Goal: Task Accomplishment & Management: Complete application form

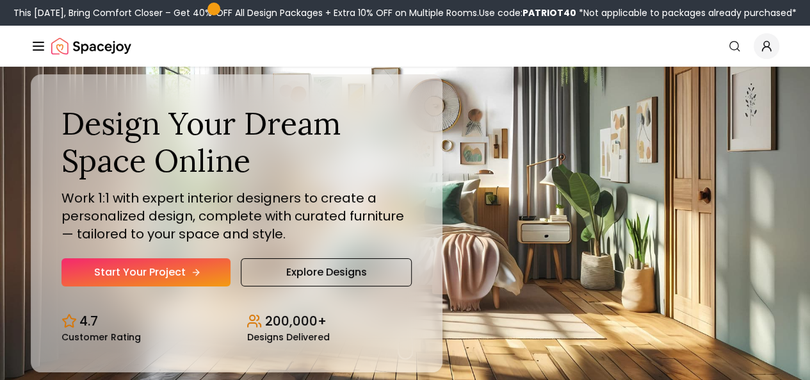
click at [170, 286] on link "Start Your Project" at bounding box center [145, 272] width 169 height 28
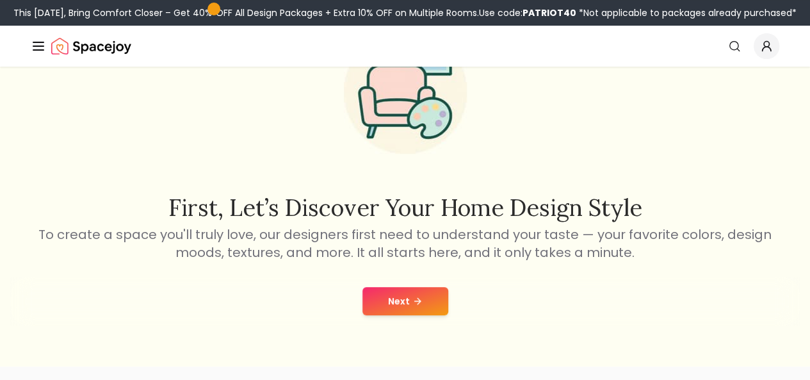
scroll to position [111, 0]
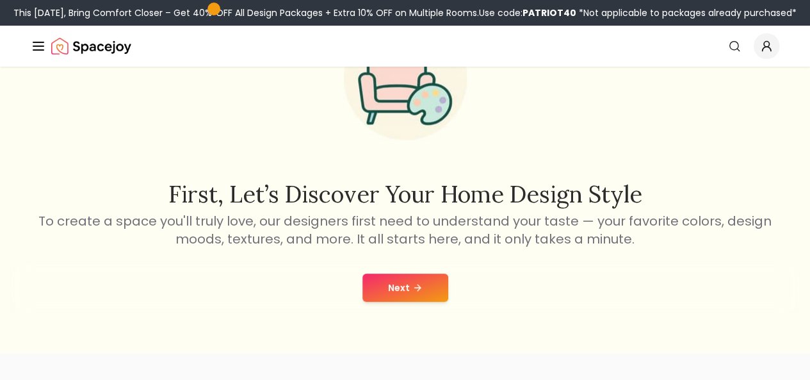
click at [437, 281] on button "Next" at bounding box center [405, 287] width 86 height 28
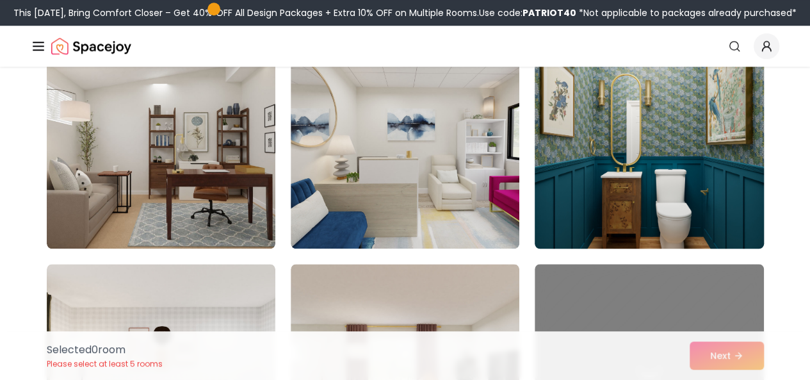
scroll to position [573, 0]
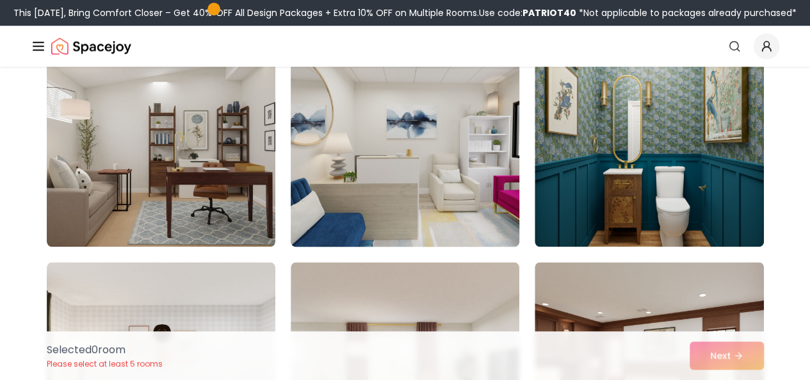
click at [434, 211] on img at bounding box center [405, 143] width 240 height 215
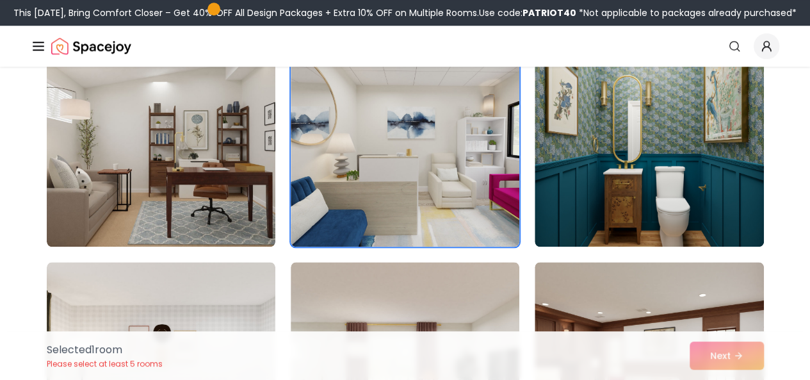
click at [725, 362] on div "Selected 1 room Please select at least 5 rooms Next" at bounding box center [405, 355] width 738 height 49
click at [734, 362] on div "Selected 1 room Please select at least 5 rooms Next" at bounding box center [405, 355] width 738 height 49
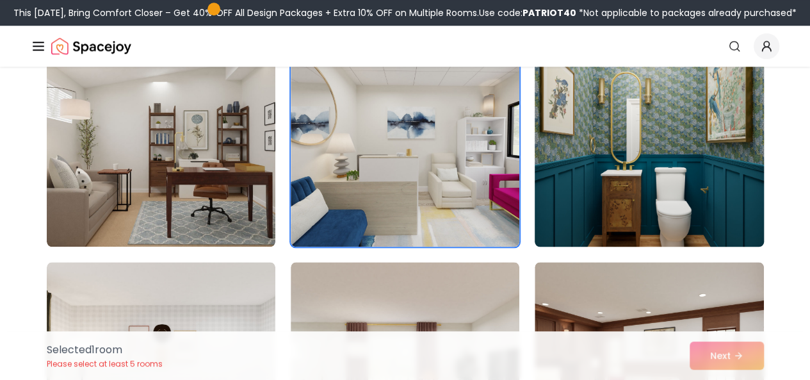
click at [563, 233] on img at bounding box center [649, 143] width 240 height 215
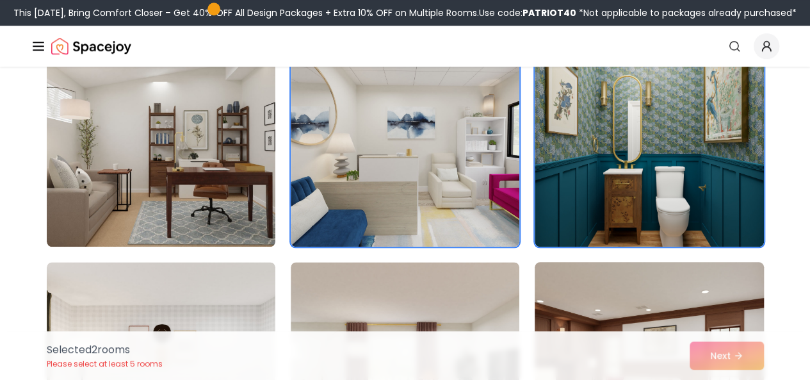
click at [558, 270] on img at bounding box center [649, 364] width 240 height 215
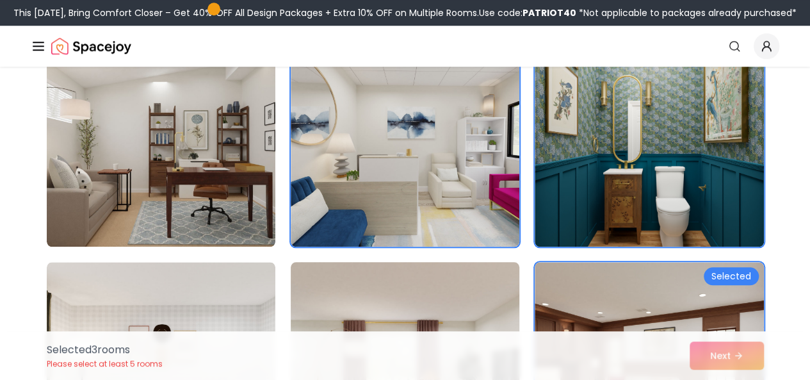
click at [490, 276] on img at bounding box center [405, 364] width 240 height 215
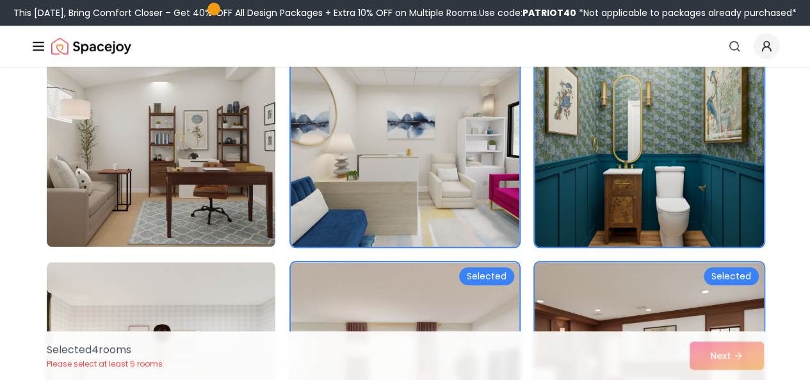
click at [586, 277] on img at bounding box center [649, 364] width 240 height 215
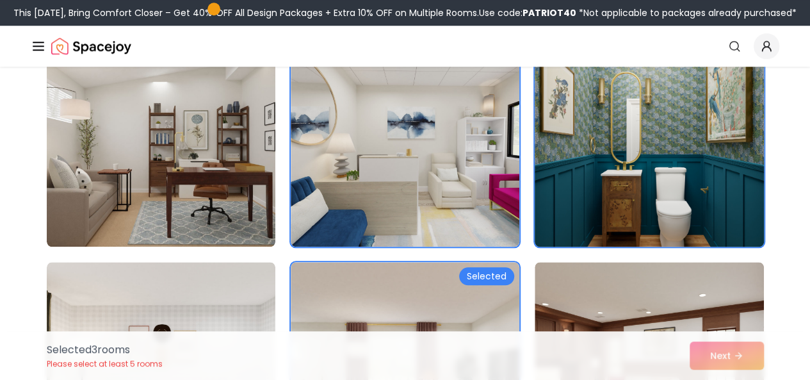
click at [599, 182] on img at bounding box center [649, 143] width 240 height 215
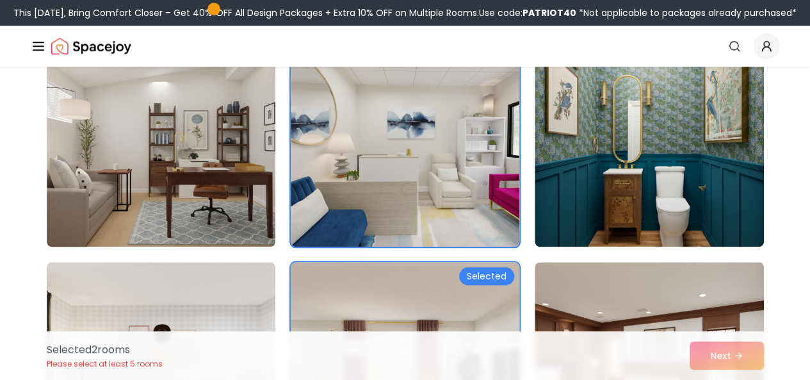
click at [477, 284] on div "Selected" at bounding box center [486, 276] width 55 height 18
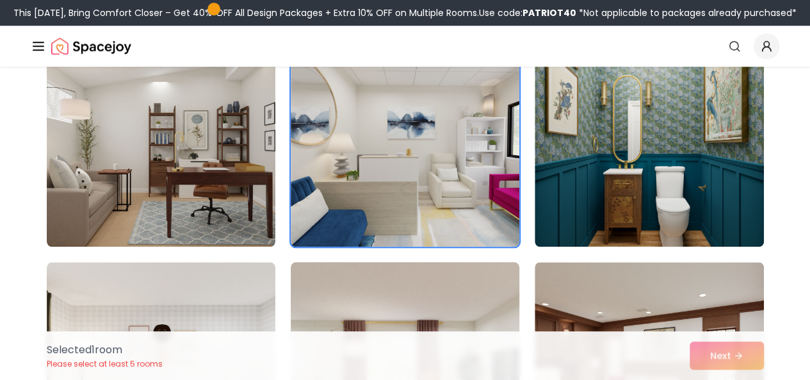
click at [694, 339] on div "Selected 1 room Please select at least 5 rooms Next" at bounding box center [405, 355] width 738 height 49
click at [729, 376] on div "Selected 1 room Please select at least 5 rooms Next" at bounding box center [405, 355] width 738 height 49
click at [0, 0] on link "Start Your Project" at bounding box center [0, 0] width 0 height 0
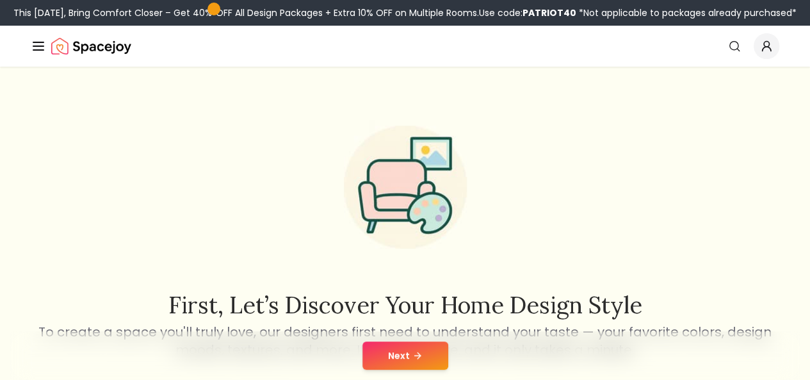
click at [421, 351] on button "Next" at bounding box center [405, 355] width 86 height 28
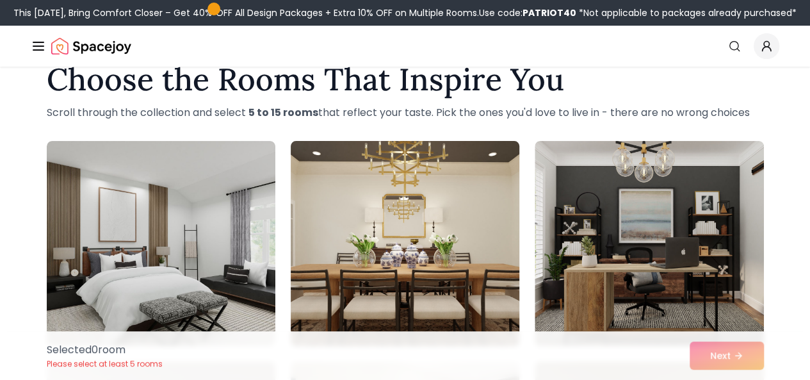
scroll to position [59, 0]
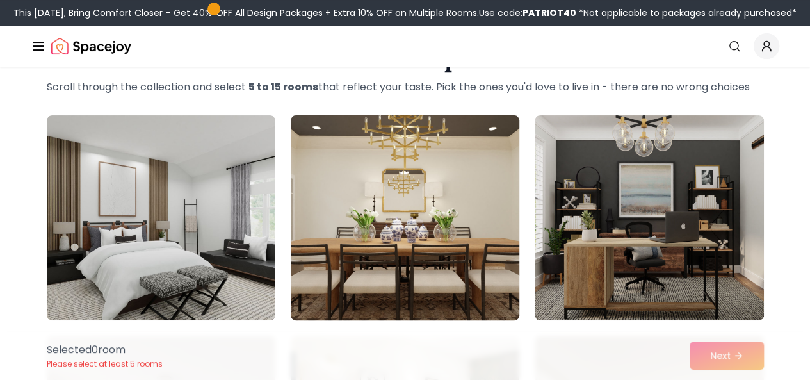
click at [448, 291] on img at bounding box center [405, 217] width 240 height 215
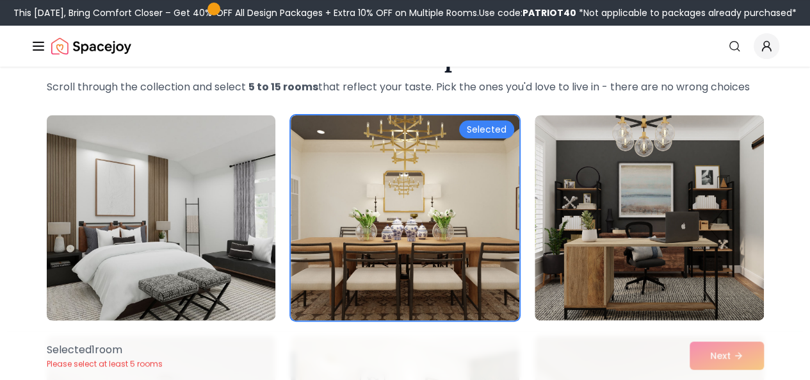
click at [187, 309] on img at bounding box center [161, 217] width 240 height 215
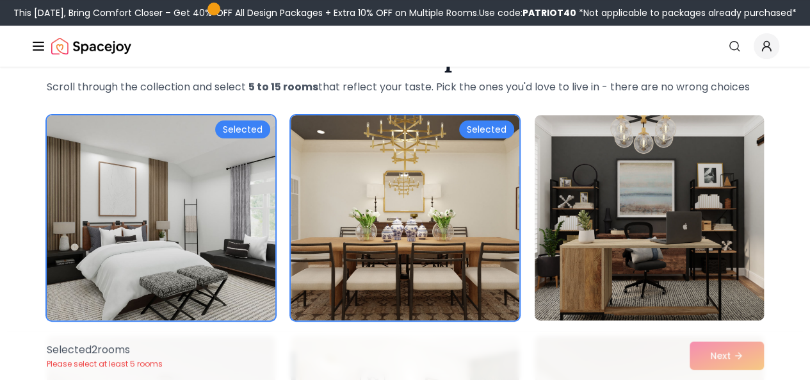
click at [689, 170] on img at bounding box center [649, 217] width 240 height 215
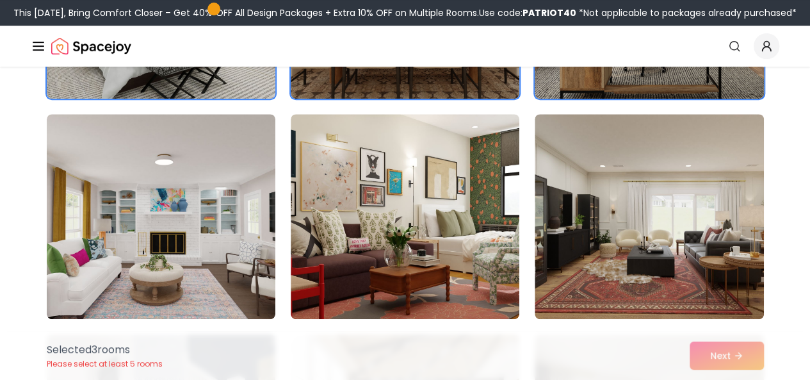
scroll to position [282, 0]
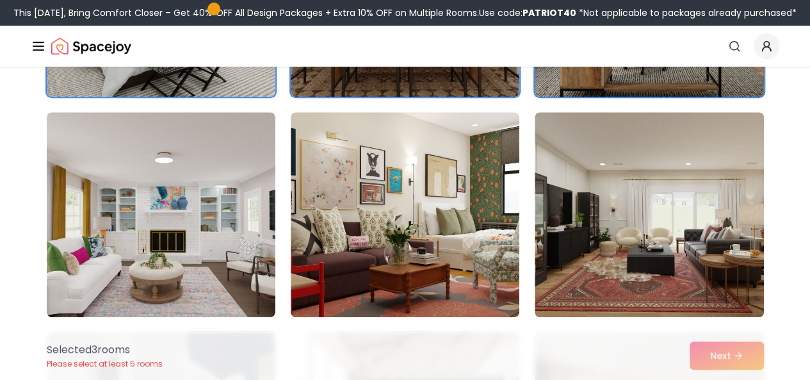
click at [689, 170] on img at bounding box center [649, 214] width 229 height 205
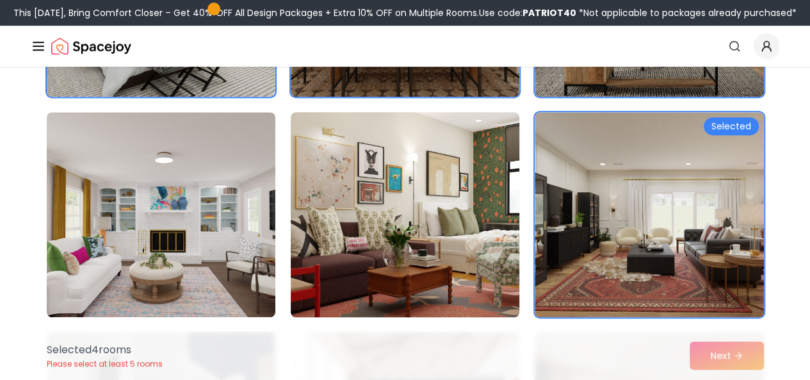
click at [466, 161] on img at bounding box center [405, 214] width 240 height 215
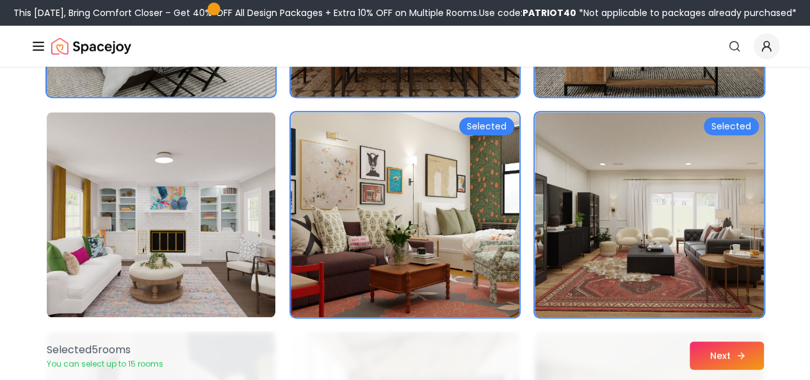
click at [718, 355] on button "Next" at bounding box center [727, 355] width 74 height 28
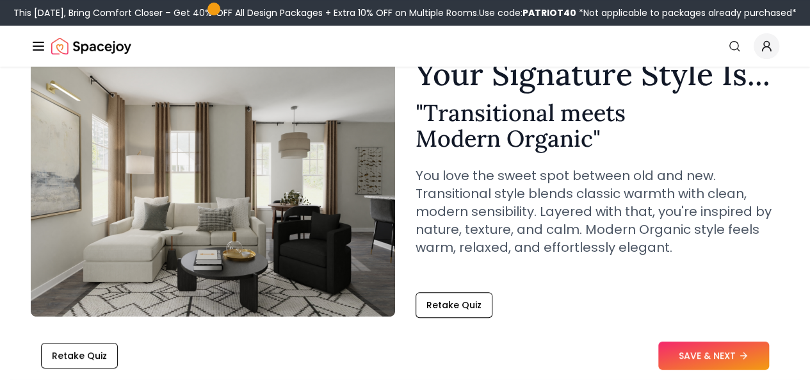
click at [624, 248] on p "You love the sweet spot between old and new. Transitional style blends classic …" at bounding box center [598, 211] width 364 height 90
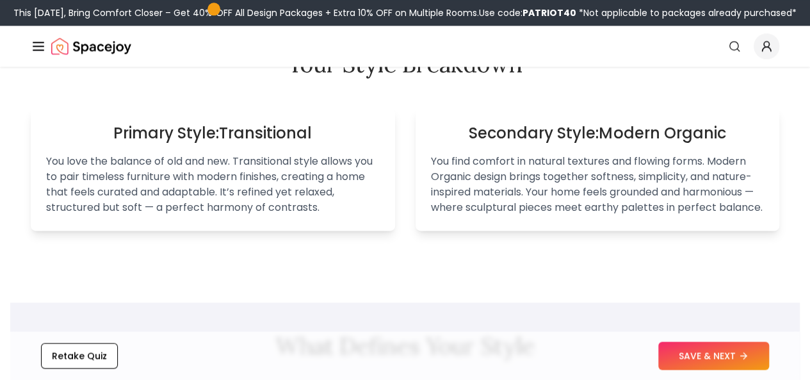
scroll to position [807, 0]
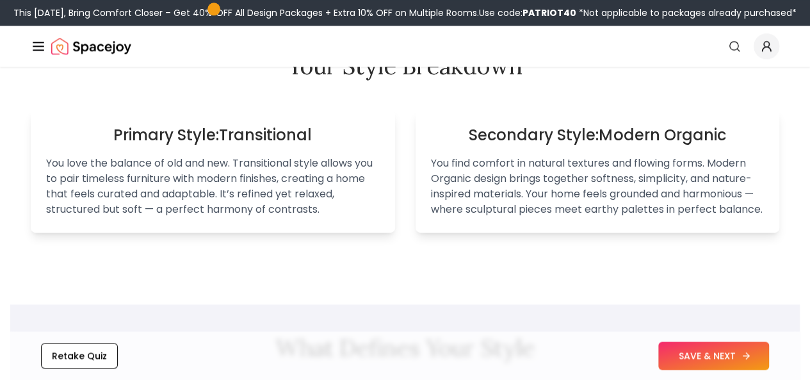
click at [704, 348] on button "SAVE & NEXT" at bounding box center [713, 355] width 111 height 28
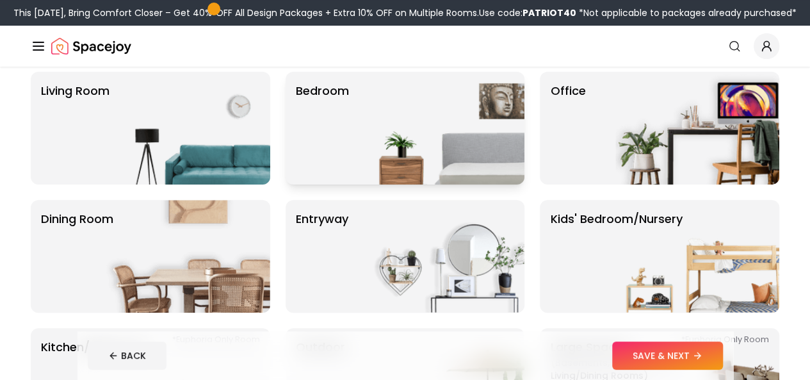
scroll to position [104, 0]
click at [396, 120] on img at bounding box center [442, 128] width 164 height 113
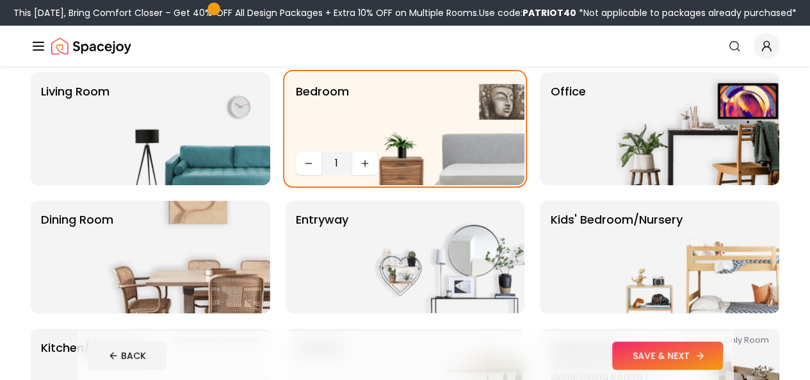
click at [716, 357] on button "SAVE & NEXT" at bounding box center [667, 355] width 111 height 28
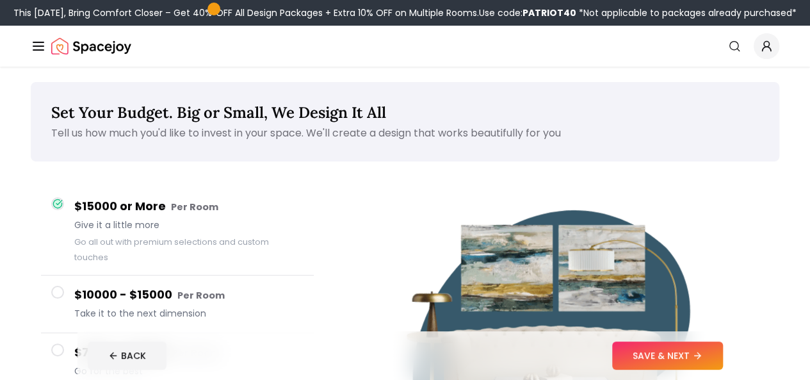
drag, startPoint x: 699, startPoint y: 348, endPoint x: 683, endPoint y: 344, distance: 16.5
click at [683, 344] on button "SAVE & NEXT" at bounding box center [667, 355] width 111 height 28
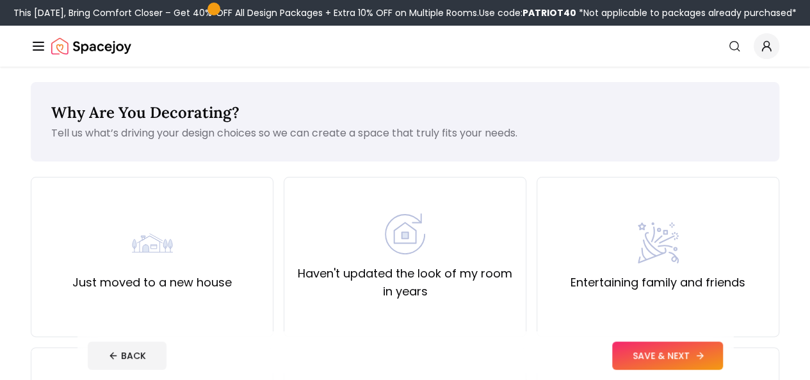
click at [683, 351] on button "SAVE & NEXT" at bounding box center [667, 355] width 111 height 28
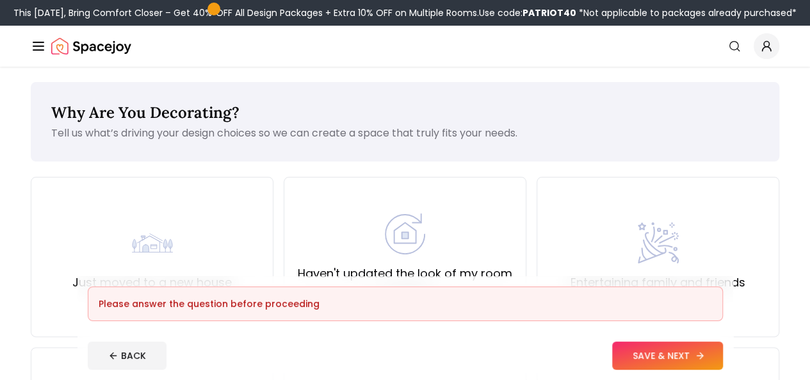
click at [695, 351] on button "SAVE & NEXT" at bounding box center [667, 355] width 111 height 28
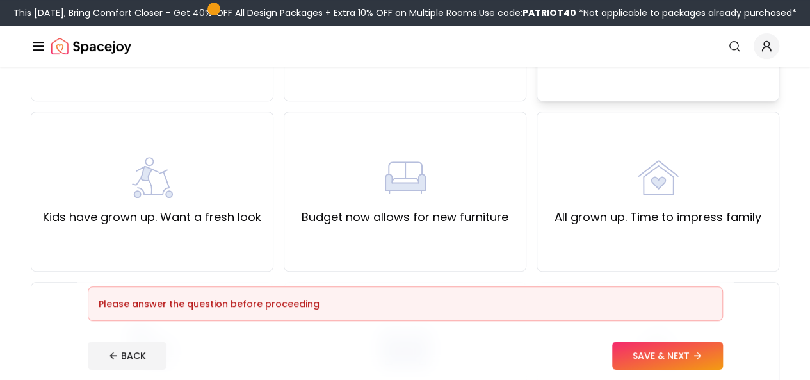
scroll to position [243, 0]
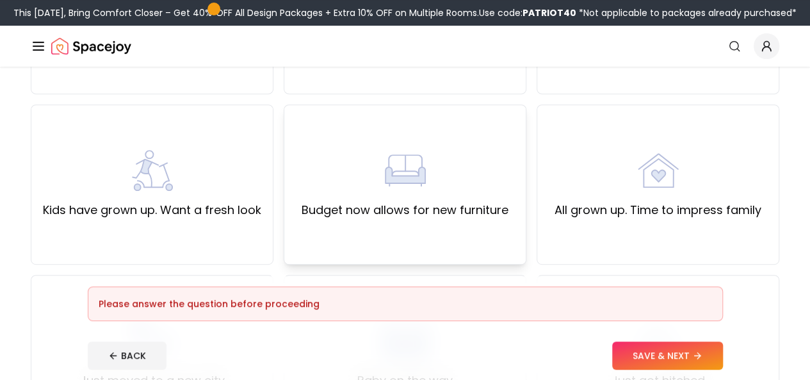
click at [435, 180] on div "Budget now allows for new furniture" at bounding box center [405, 184] width 207 height 69
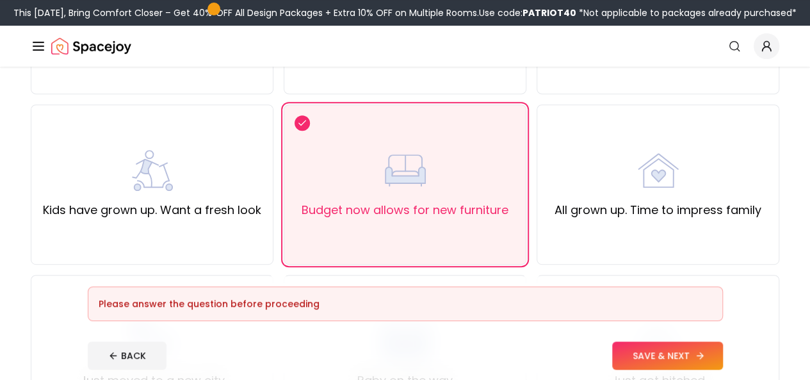
click at [688, 350] on button "SAVE & NEXT" at bounding box center [667, 355] width 111 height 28
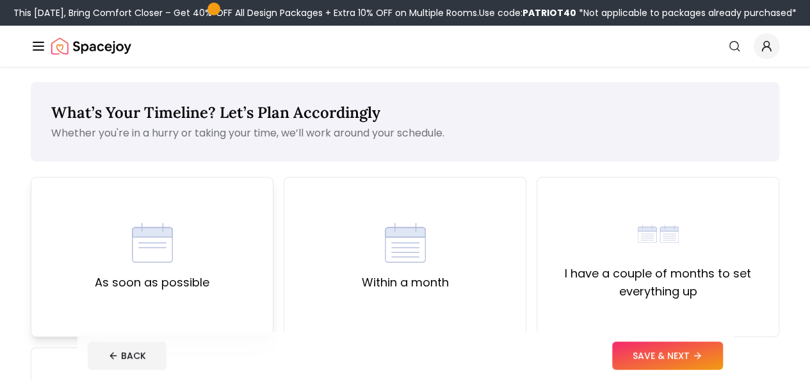
click at [236, 204] on div "As soon as possible" at bounding box center [152, 257] width 243 height 160
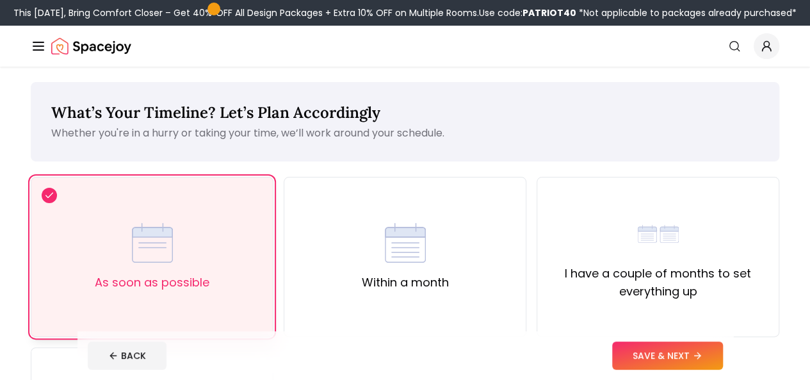
click at [236, 204] on div "As soon as possible" at bounding box center [152, 257] width 243 height 160
